Goal: Task Accomplishment & Management: Use online tool/utility

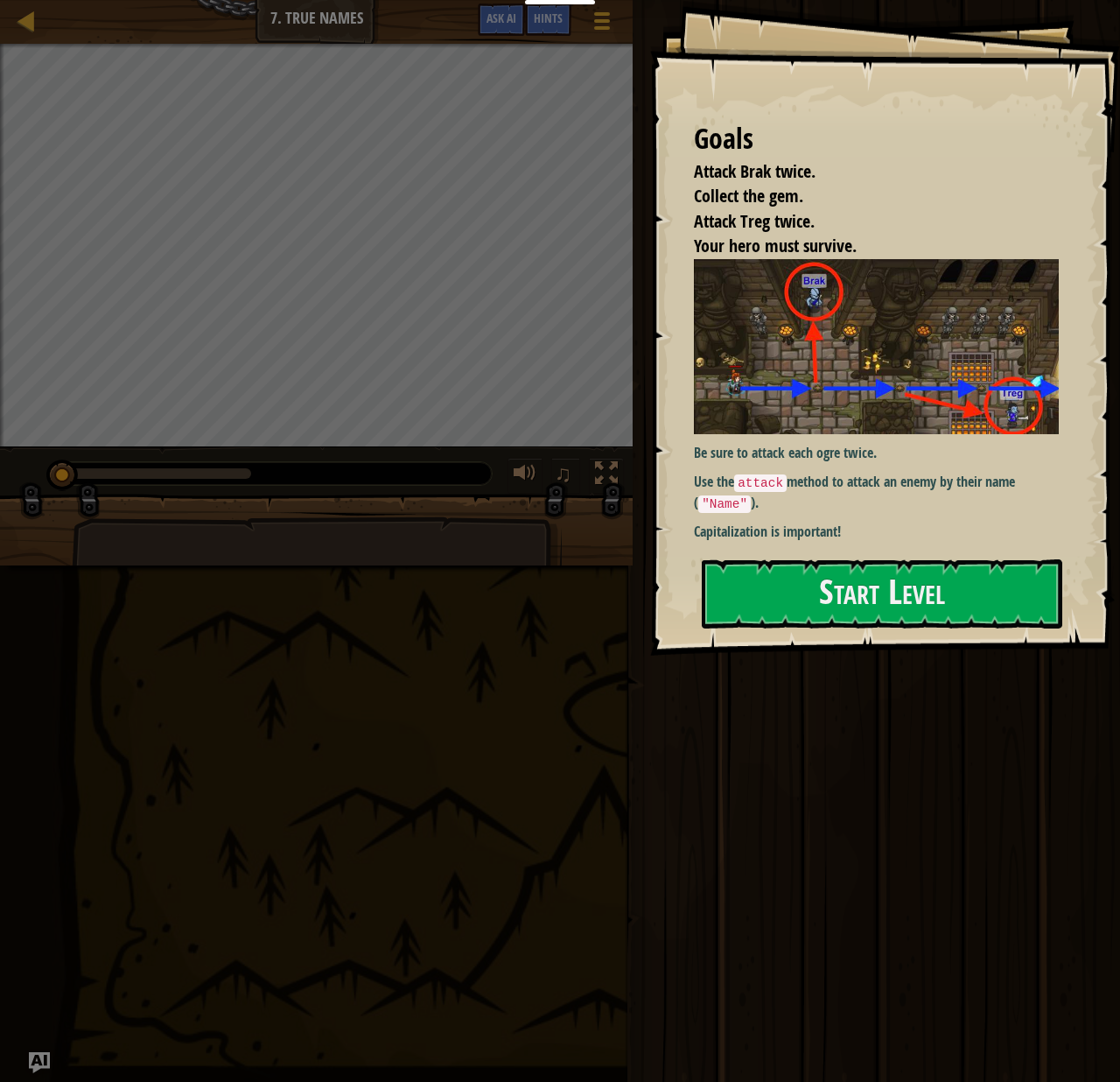
click at [863, 705] on div "Run Submit Done" at bounding box center [874, 537] width 493 height 1073
click at [901, 602] on button "Start Level" at bounding box center [882, 594] width 361 height 69
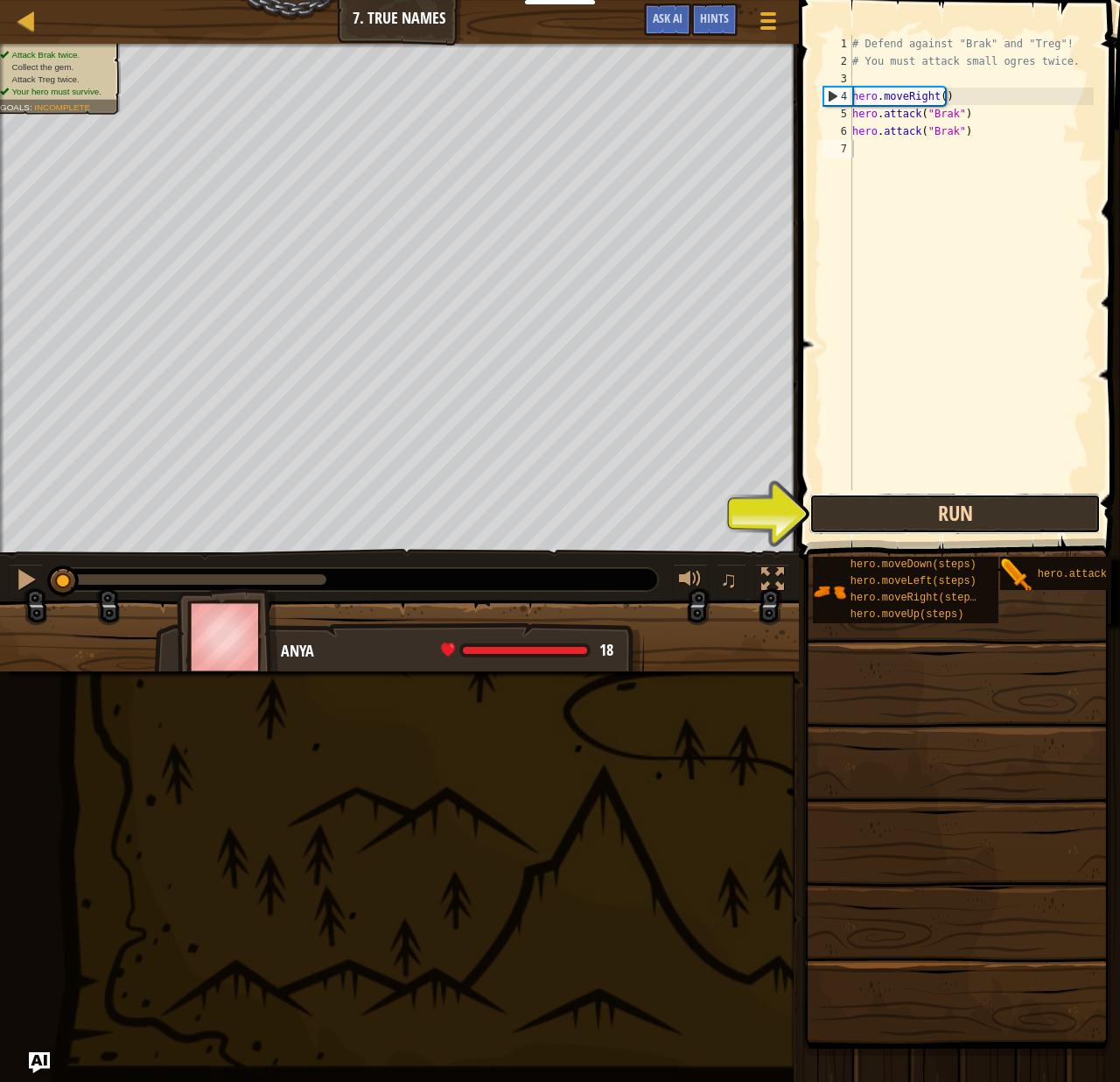
click at [988, 517] on button "Run" at bounding box center [955, 514] width 291 height 40
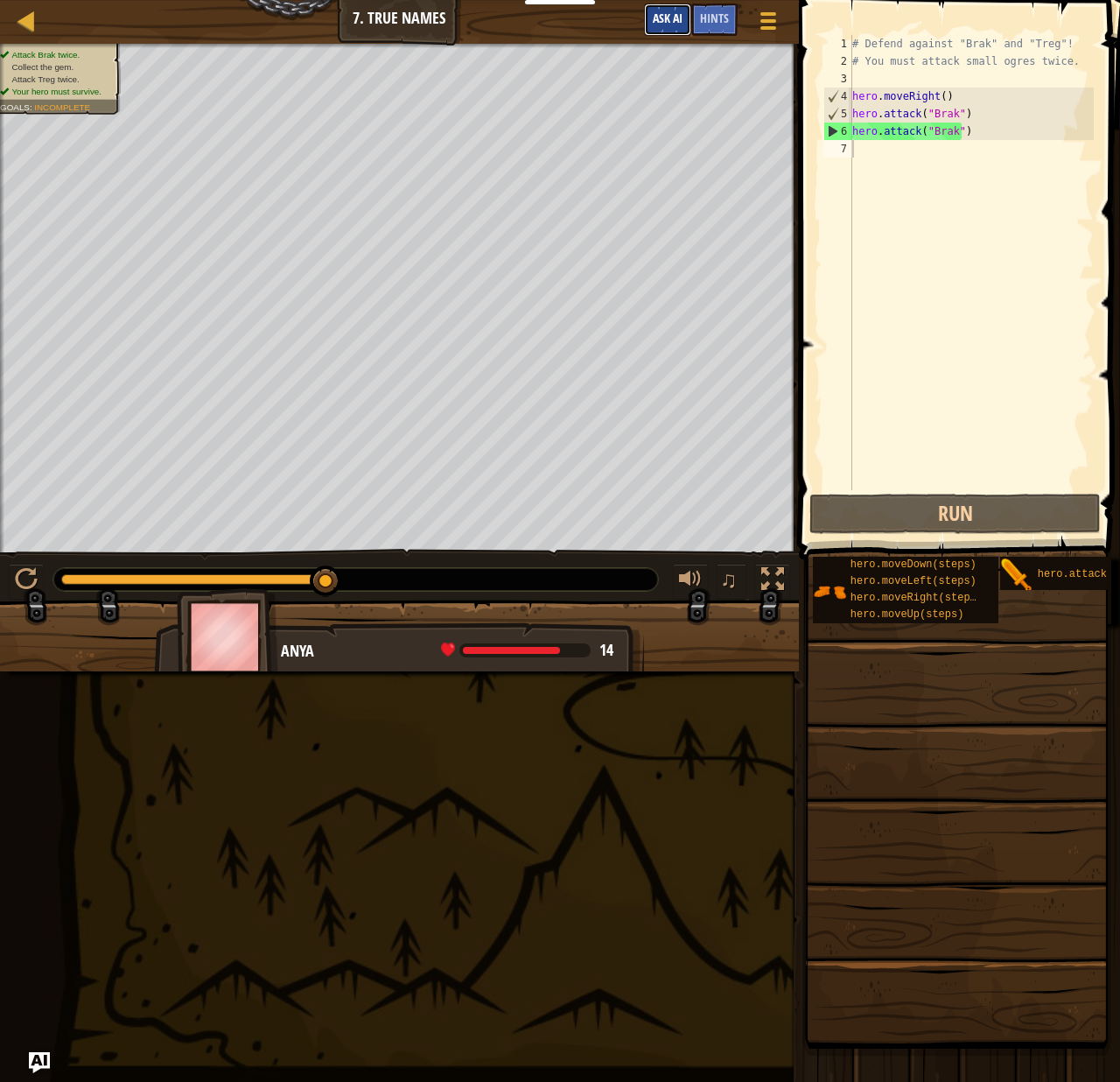
click at [678, 18] on span "Ask AI" at bounding box center [667, 17] width 29 height 16
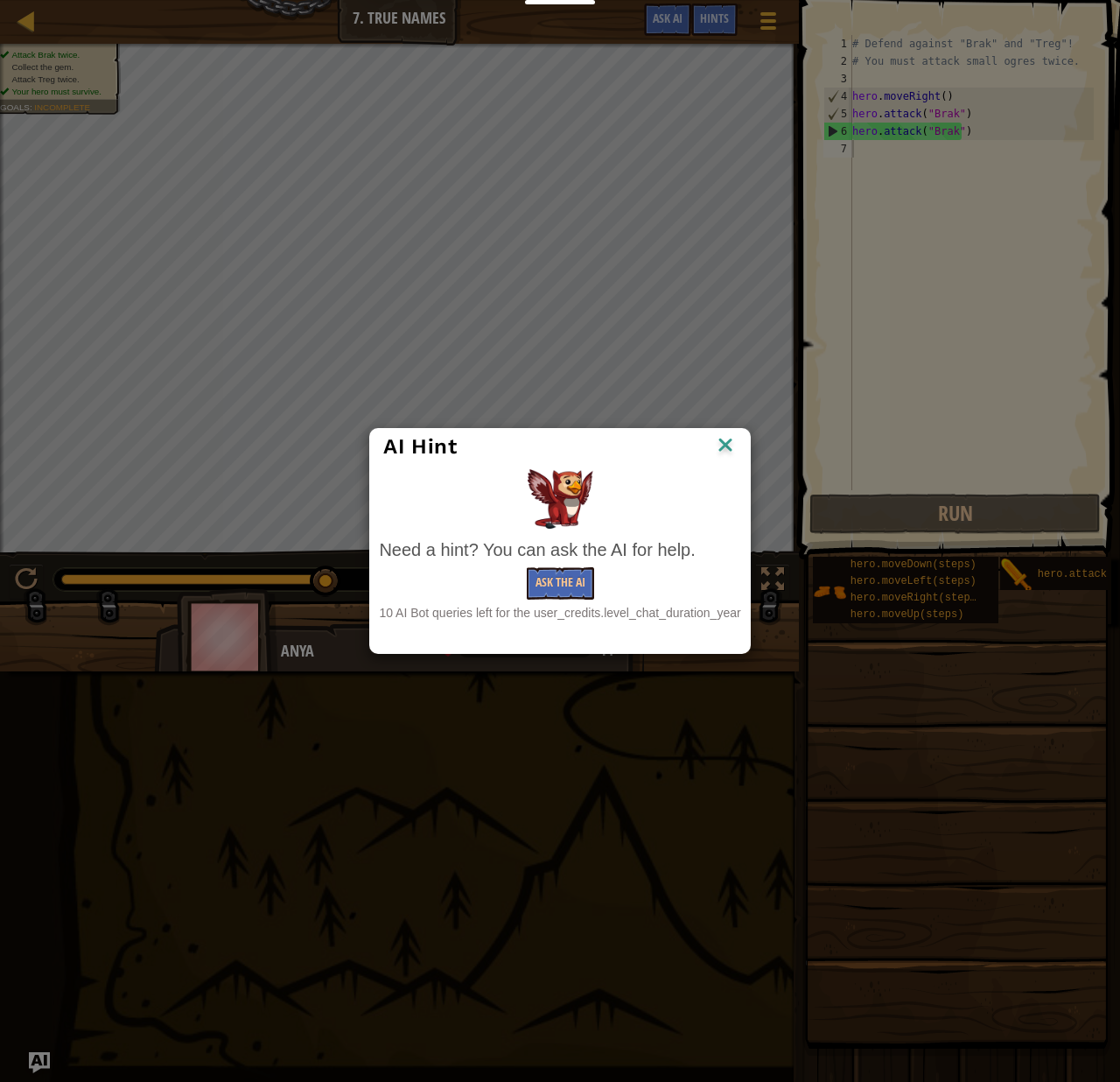
click at [723, 442] on img at bounding box center [725, 446] width 23 height 27
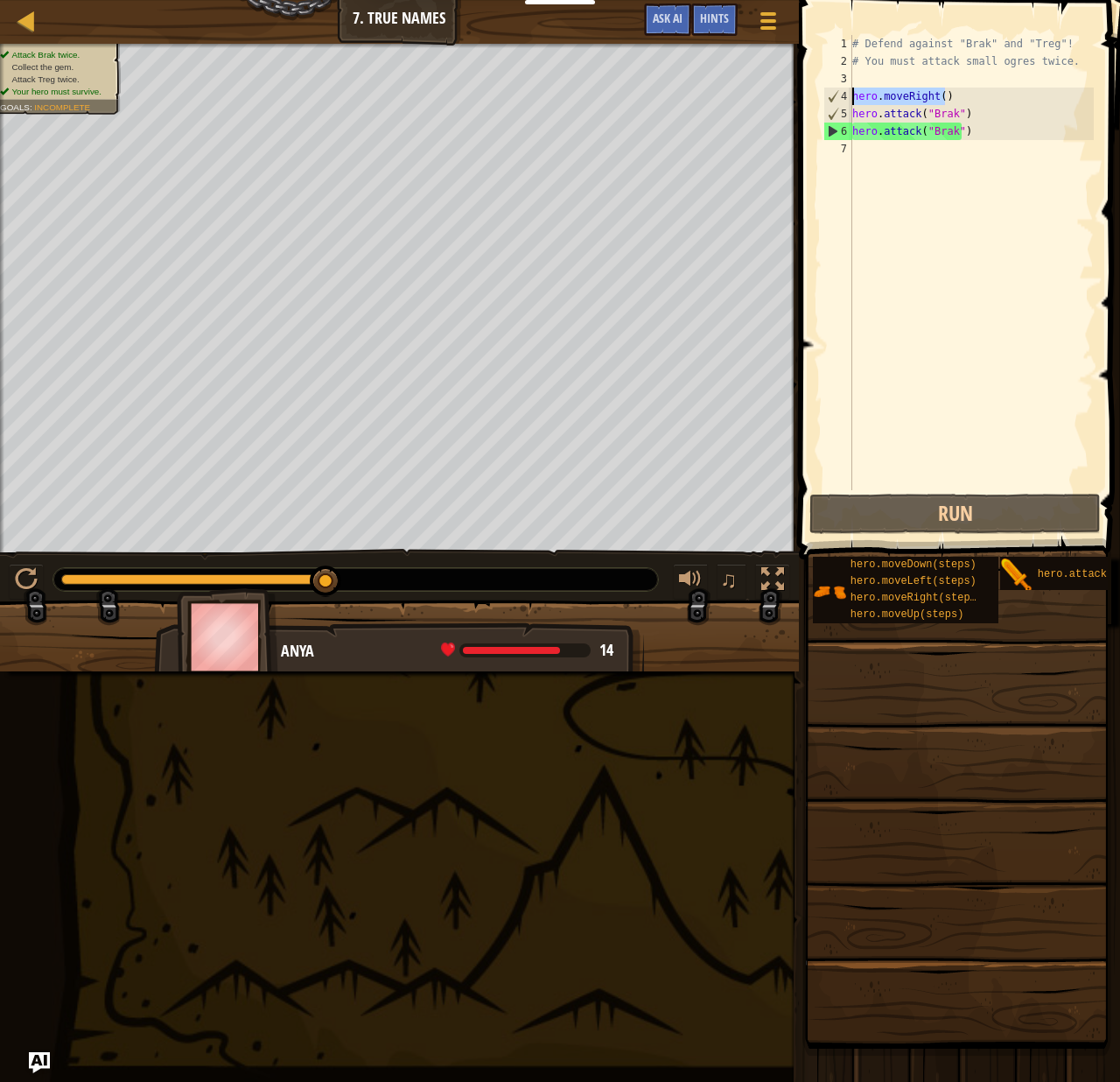
drag, startPoint x: 967, startPoint y: 94, endPoint x: 842, endPoint y: 95, distance: 125.0
click at [842, 95] on div "1 2 3 4 5 6 7 # Defend against "Brak" and "Treg"! # You must attack small ogres…" at bounding box center [957, 263] width 274 height 455
drag, startPoint x: 996, startPoint y: 130, endPoint x: 848, endPoint y: 133, distance: 148.0
click at [848, 133] on div "hero.moveRight() 1 2 3 4 5 6 7 # Defend against "Brak" and "Treg"! # You must a…" at bounding box center [957, 263] width 274 height 455
paste textarea "moveRight("
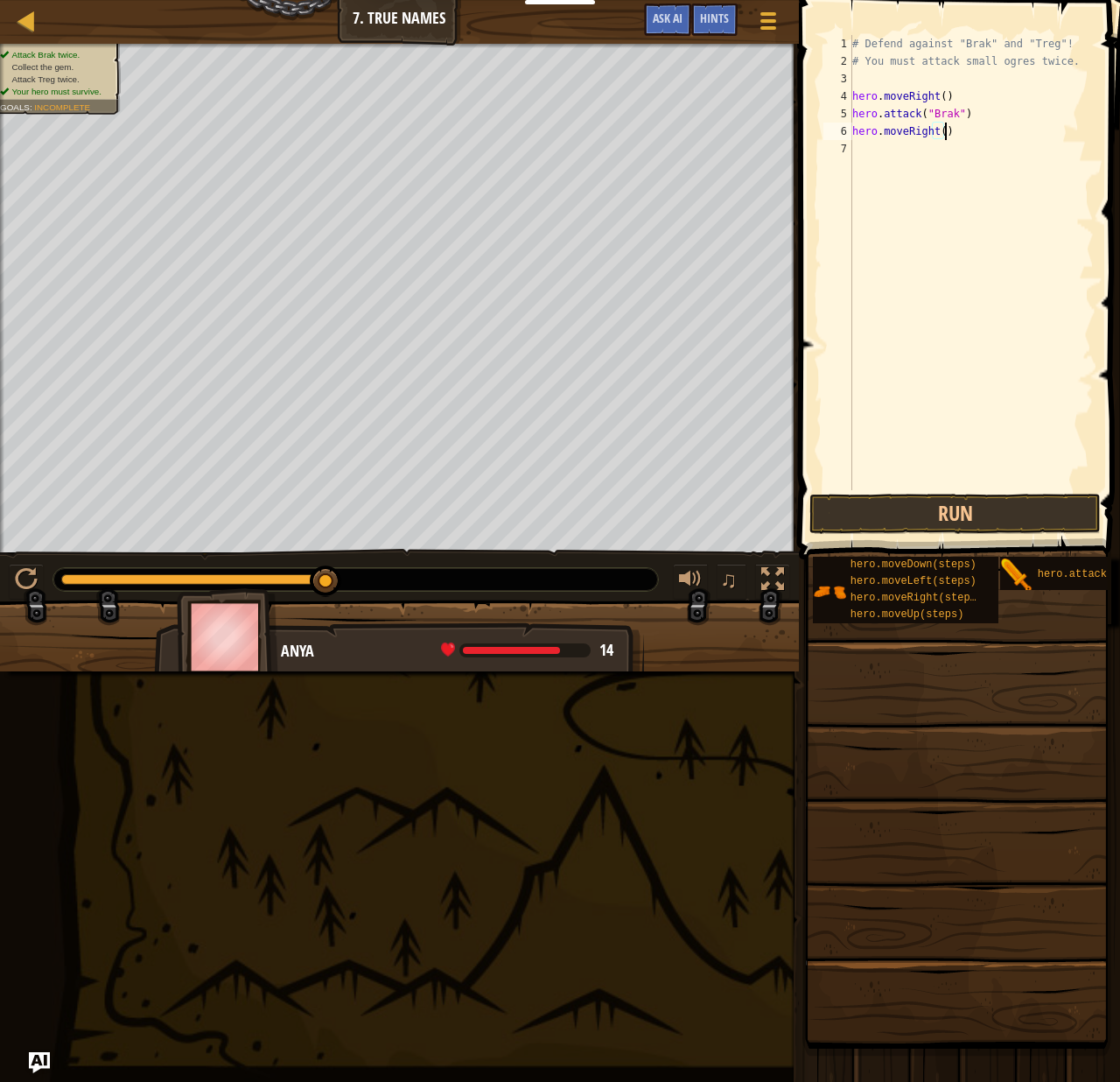
click at [926, 131] on div "# Defend against "Brak" and "Treg"! # You must attack small ogres twice. hero .…" at bounding box center [972, 280] width 246 height 490
drag, startPoint x: 873, startPoint y: 129, endPoint x: 1513, endPoint y: 249, distance: 651.2
click at [1119, 0] on html "My Dashboards CodeCombat Teacher Dashboard Ozaria Teacher Dashboard Resources T…" at bounding box center [560, 0] width 1120 height 0
type textarea "。"
type textarea "一人"
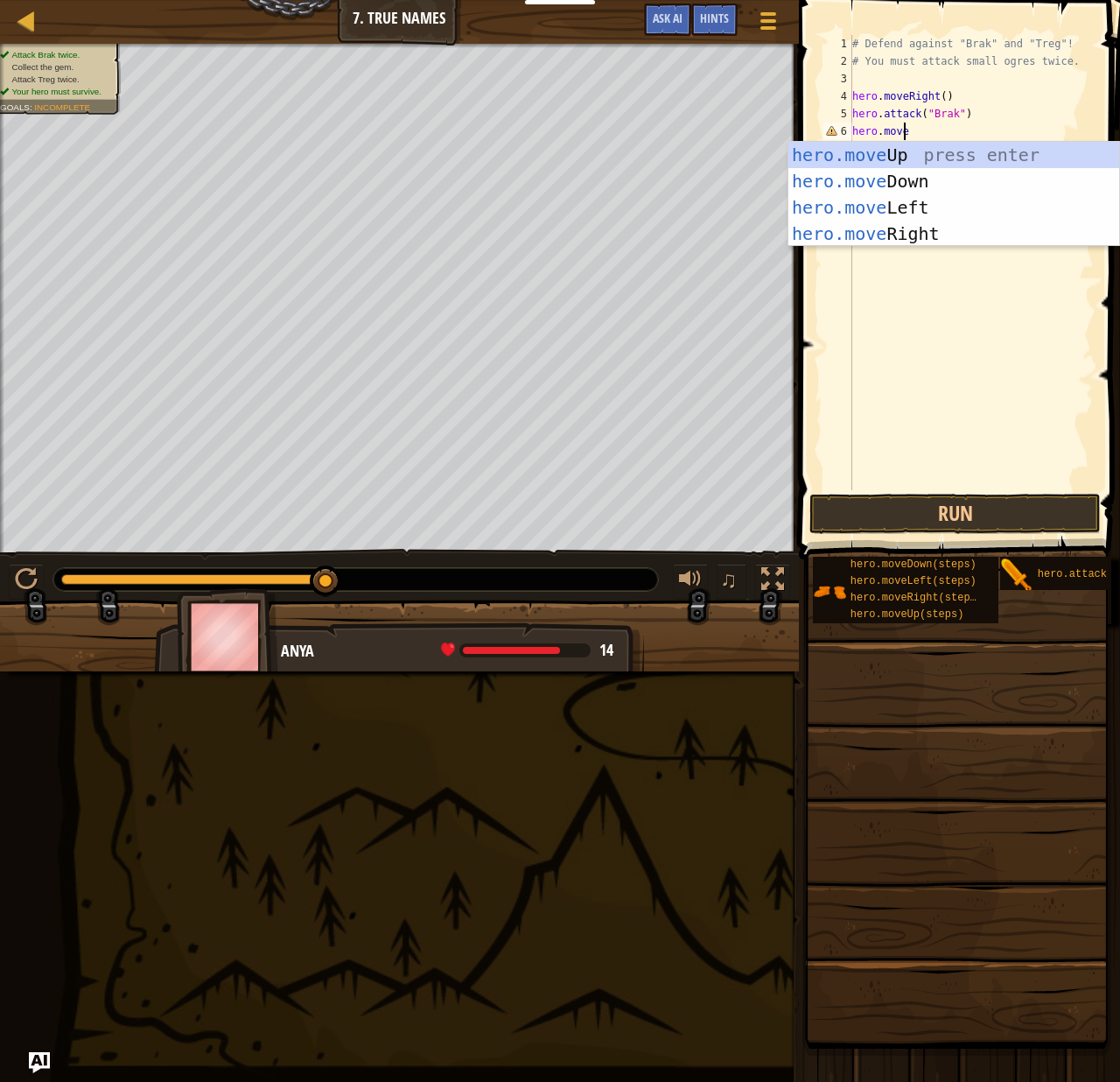
scroll to position [8, 4]
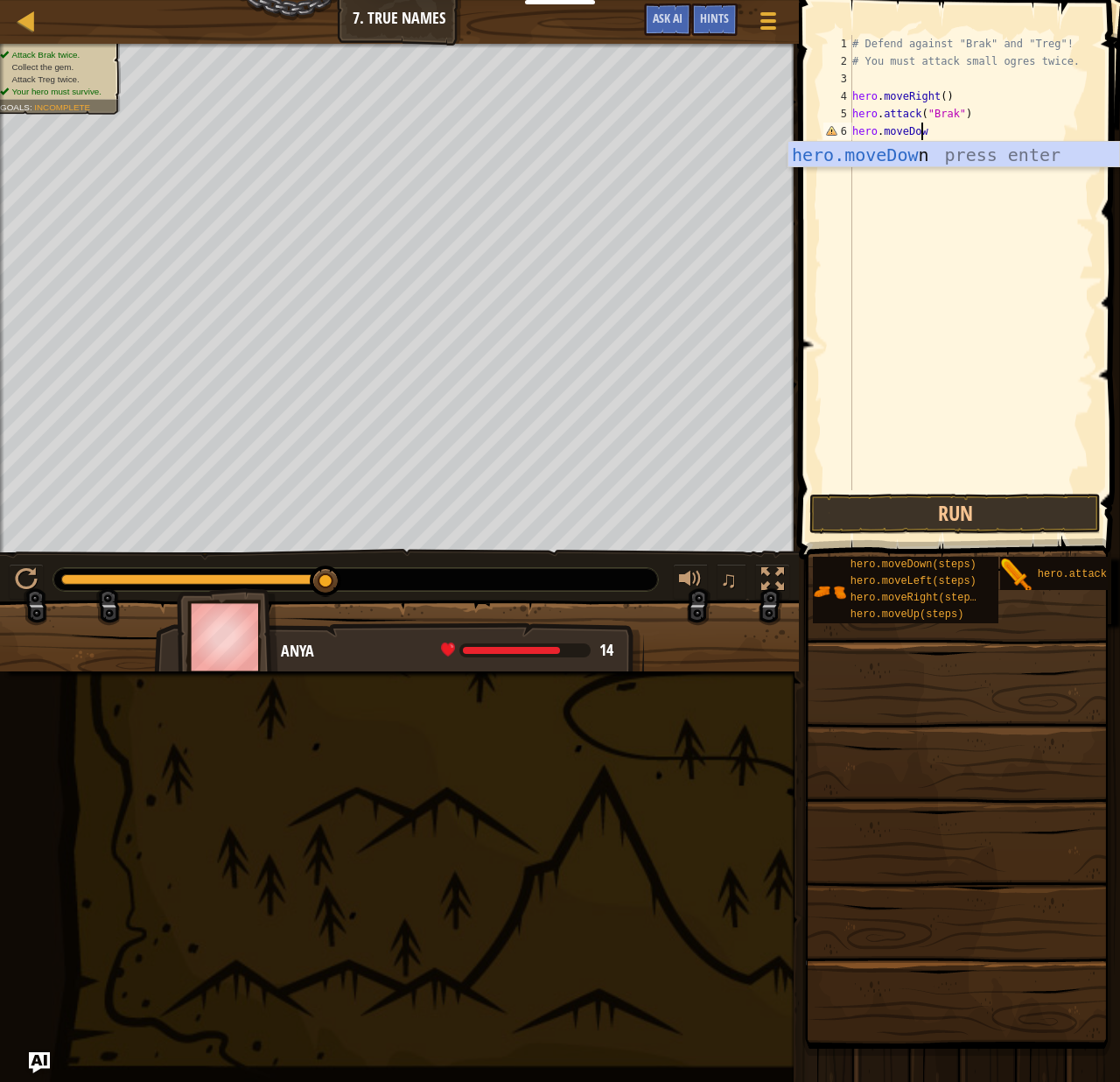
type textarea "hero.moveDown"
type textarea "hero.moveRight()"
